Goal: Navigation & Orientation: Find specific page/section

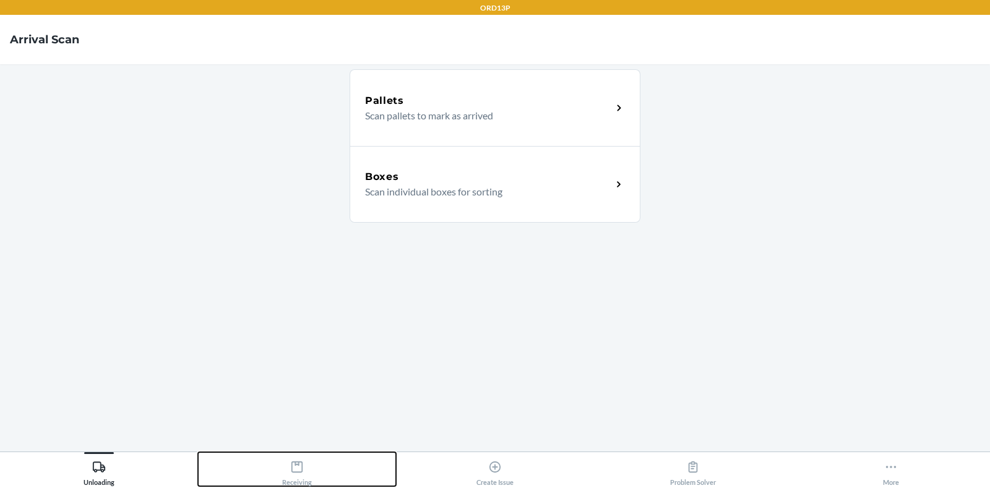
click at [304, 479] on div "Receiving" at bounding box center [297, 470] width 30 height 31
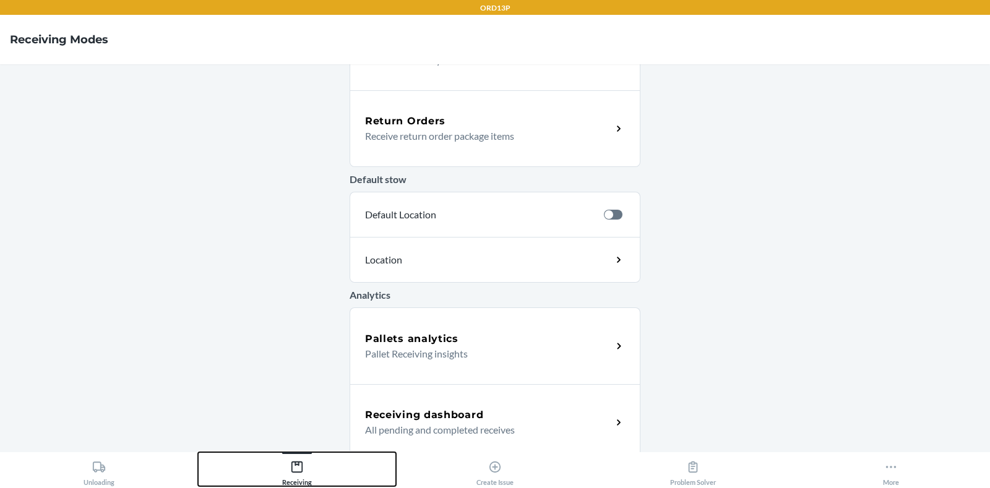
scroll to position [374, 0]
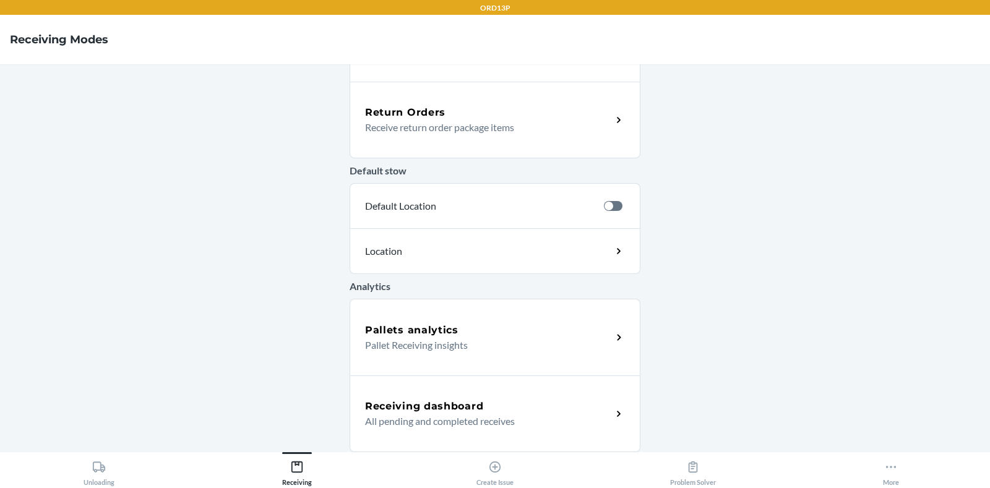
click at [508, 408] on div "Receiving dashboard" at bounding box center [488, 406] width 247 height 15
